Goal: Task Accomplishment & Management: Manage account settings

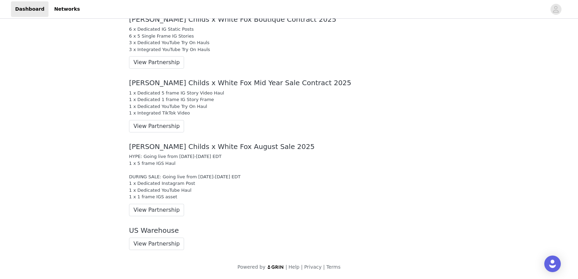
scroll to position [1310, 0]
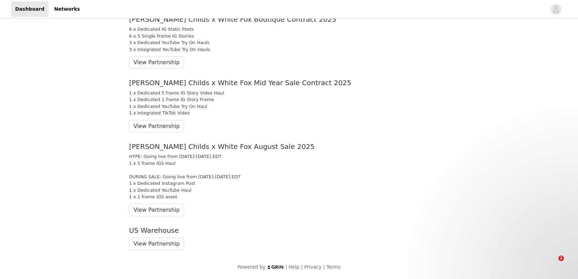
click at [241, 113] on div "[PERSON_NAME] Childs x White Fox Mid Year Sale Contract 2025 1 x Dedicated 5 fr…" at bounding box center [289, 106] width 331 height 64
click at [170, 120] on button "View Partnership" at bounding box center [156, 126] width 55 height 12
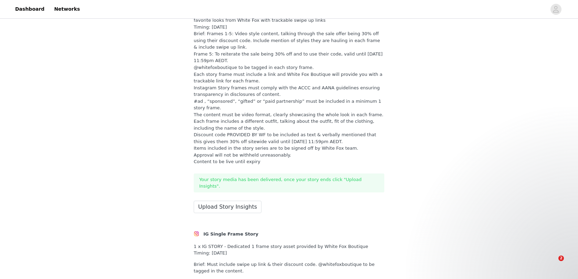
scroll to position [1810, 0]
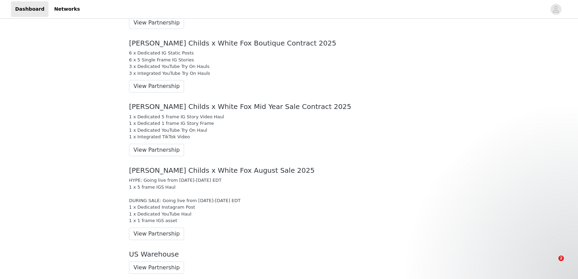
scroll to position [1190, 0]
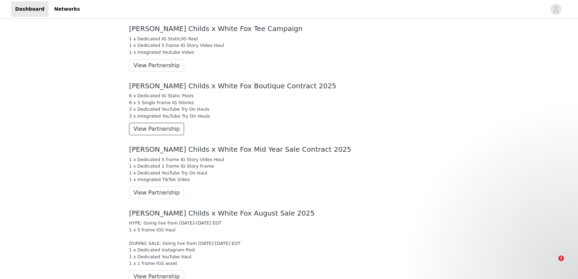
click at [165, 135] on button "View Partnership" at bounding box center [156, 129] width 55 height 12
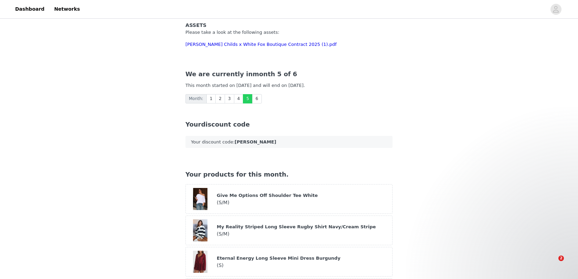
scroll to position [111, 0]
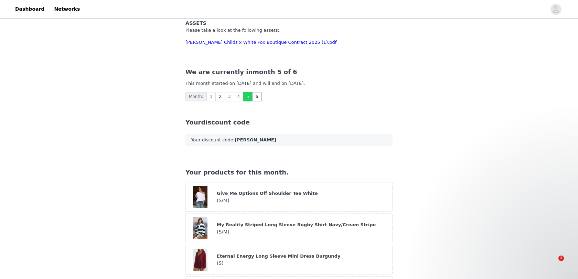
click at [258, 92] on link "6" at bounding box center [257, 96] width 10 height 9
